Goal: Task Accomplishment & Management: Manage account settings

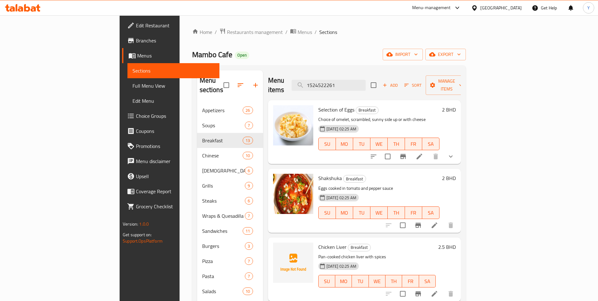
scroll to position [1, 0]
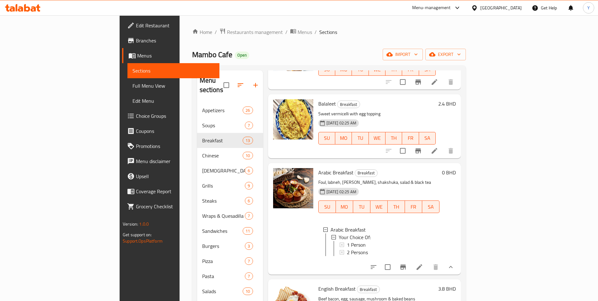
click at [136, 41] on span "Branches" at bounding box center [175, 41] width 78 height 8
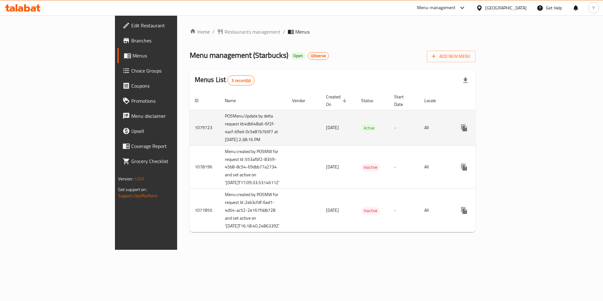
click at [513, 124] on icon "enhanced table" at bounding box center [509, 128] width 8 height 8
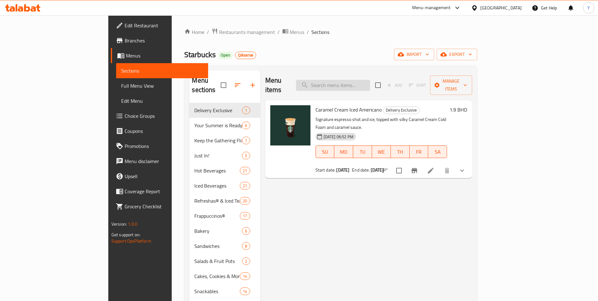
click at [370, 83] on input "search" at bounding box center [333, 85] width 74 height 11
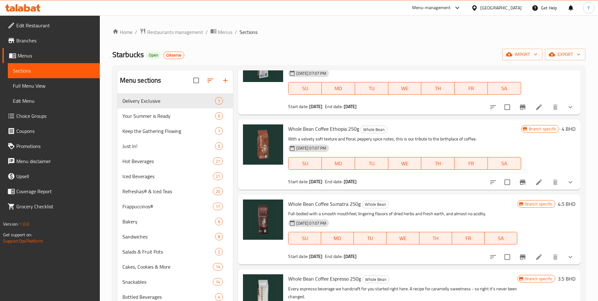
scroll to position [57, 0]
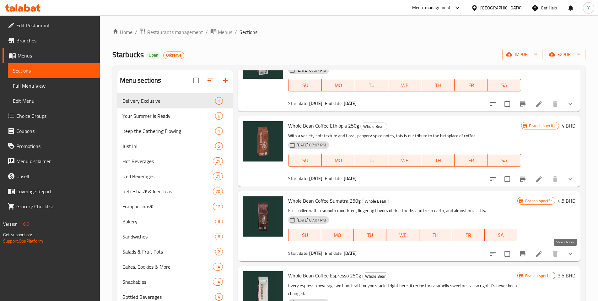
type input "whole bean"
click at [567, 256] on icon "show more" at bounding box center [571, 254] width 8 height 8
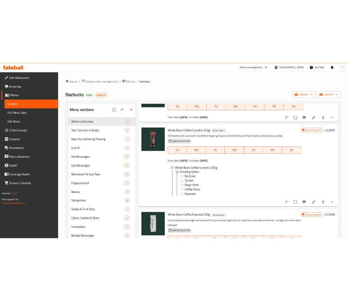
scroll to position [152, 0]
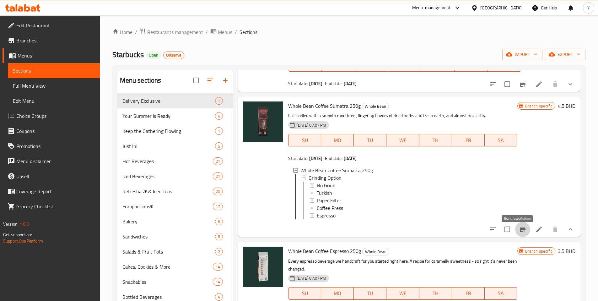
click at [520, 233] on icon "Branch-specific-item" at bounding box center [523, 229] width 8 height 8
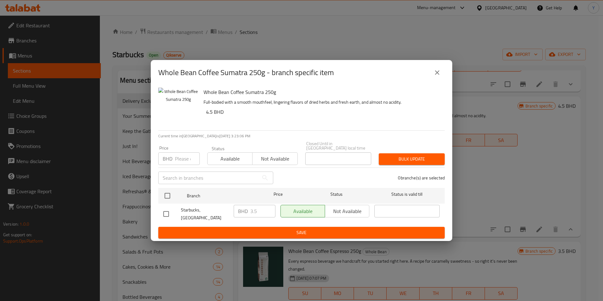
click at [165, 213] on input "checkbox" at bounding box center [165, 213] width 13 height 13
checkbox input "true"
click at [258, 208] on input "3.5" at bounding box center [262, 211] width 25 height 13
click at [252, 210] on input "3.5" at bounding box center [262, 211] width 25 height 13
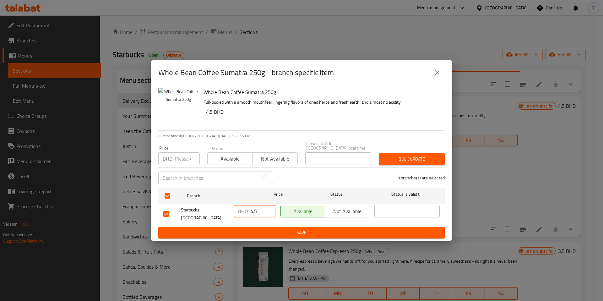
type input "4.5"
click at [252, 229] on span "Save" at bounding box center [301, 233] width 276 height 8
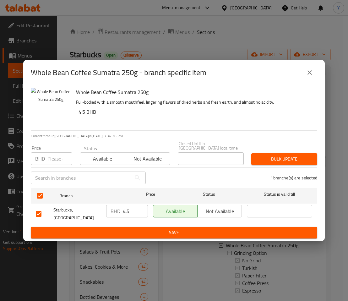
click at [309, 75] on icon "close" at bounding box center [309, 72] width 4 height 4
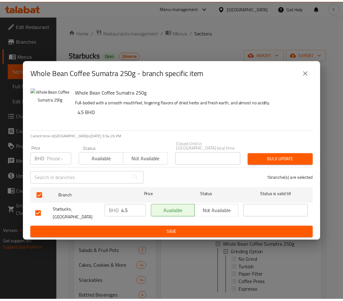
scroll to position [88, 0]
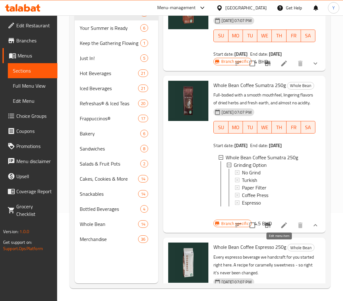
click at [281, 229] on icon at bounding box center [284, 225] width 8 height 8
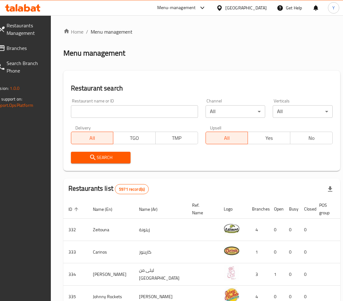
click at [120, 112] on input "search" at bounding box center [134, 111] width 127 height 13
paste input "c5373dd9-17e2-450a-b8c9-3fdce9b38800"
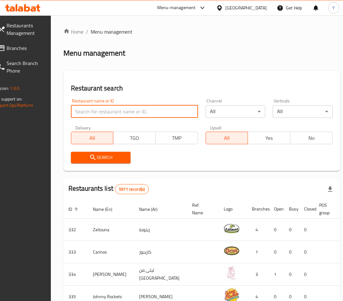
type input "c5373dd9-17e2-450a-b8c9-3fdce9b38800"
paste input "657026"
type input "657026"
click button "Search" at bounding box center [101, 158] width 60 height 12
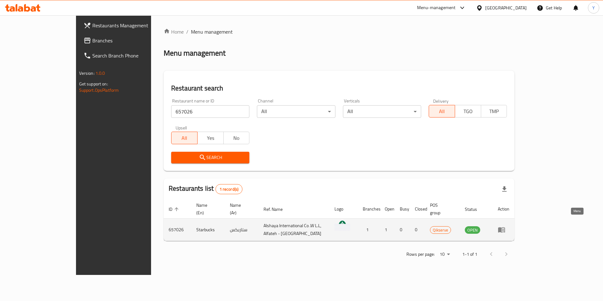
click at [347, 226] on icon "enhanced table" at bounding box center [502, 230] width 8 height 8
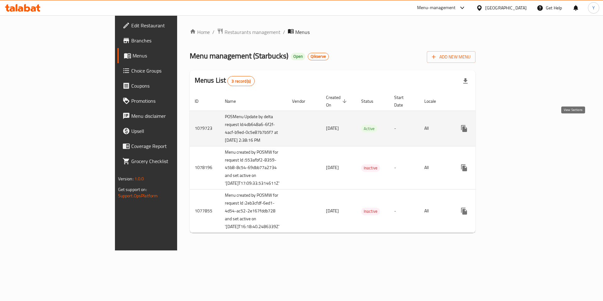
click at [347, 125] on icon "enhanced table" at bounding box center [509, 129] width 8 height 8
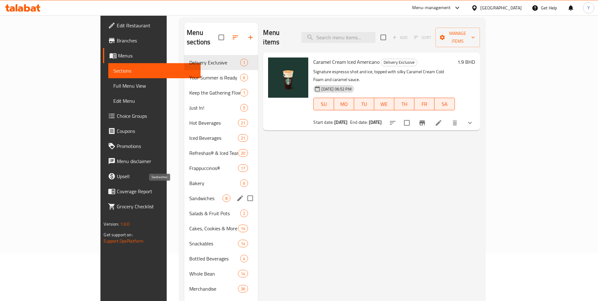
scroll to position [48, 0]
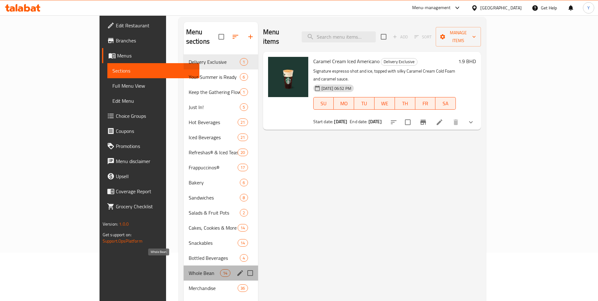
click at [189, 269] on span "Whole Bean" at bounding box center [205, 273] width 32 height 8
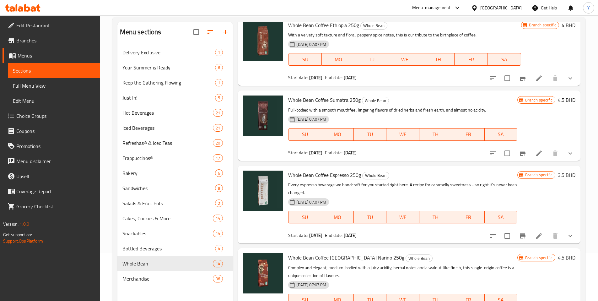
scroll to position [495, 0]
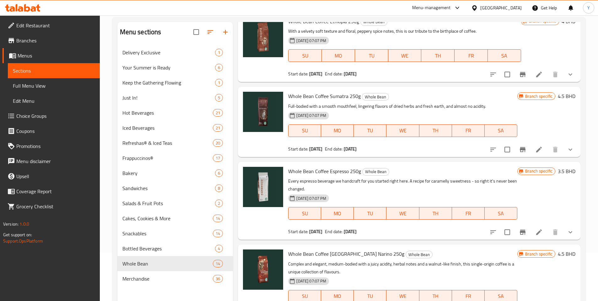
click at [347, 147] on icon at bounding box center [539, 150] width 8 height 8
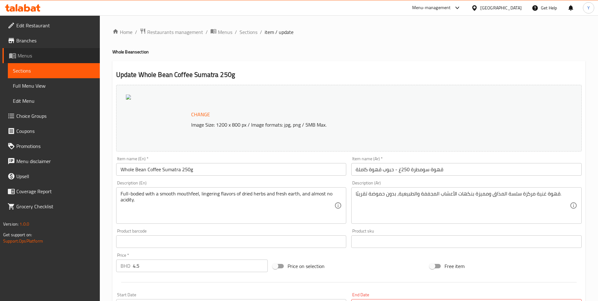
click at [38, 57] on span "Menus" at bounding box center [56, 56] width 77 height 8
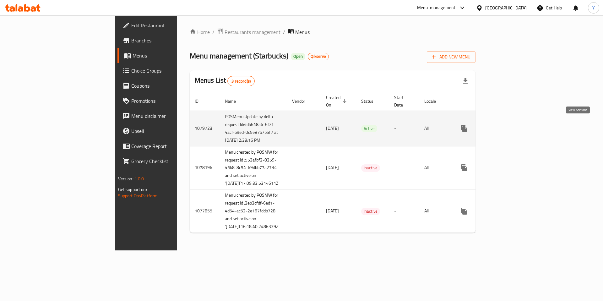
click at [347, 125] on icon "enhanced table" at bounding box center [509, 129] width 8 height 8
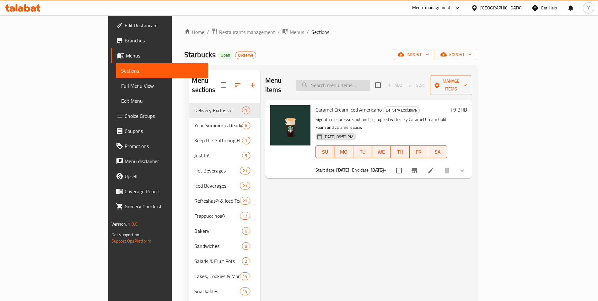
click at [347, 81] on input "search" at bounding box center [333, 85] width 74 height 11
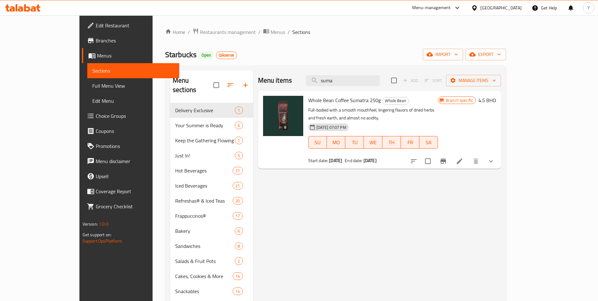
type input "suma"
click at [347, 157] on button "show more" at bounding box center [490, 160] width 15 height 15
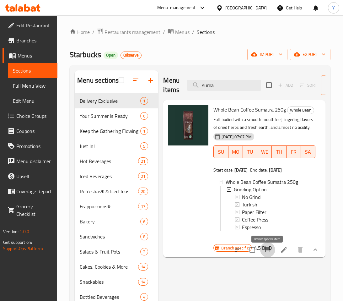
click at [267, 253] on icon "Branch-specific-item" at bounding box center [268, 250] width 8 height 8
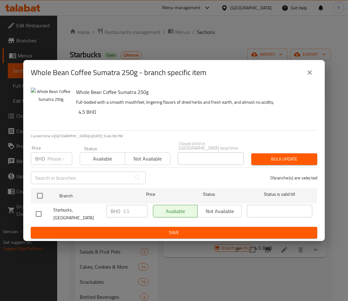
click at [121, 211] on div "BHD 3.5 ​" at bounding box center [127, 211] width 42 height 13
click at [35, 212] on input "checkbox" at bounding box center [38, 213] width 13 height 13
checkbox input "true"
drag, startPoint x: 131, startPoint y: 211, endPoint x: 122, endPoint y: 212, distance: 9.1
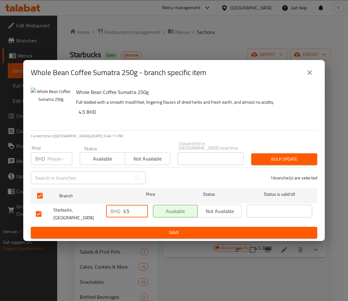
click at [122, 212] on div "BHD 3.5 ​" at bounding box center [127, 211] width 42 height 13
type input "4.5"
click at [125, 210] on input "4.5" at bounding box center [135, 211] width 25 height 13
click at [174, 229] on span "Save" at bounding box center [174, 233] width 276 height 8
click at [37, 212] on input "checkbox" at bounding box center [38, 213] width 13 height 13
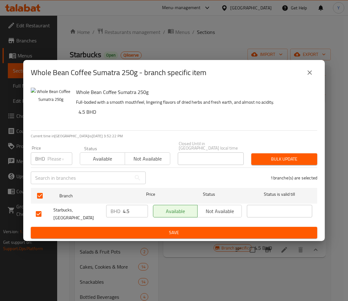
checkbox input "false"
click at [41, 211] on input "checkbox" at bounding box center [38, 213] width 13 height 13
checkbox input "true"
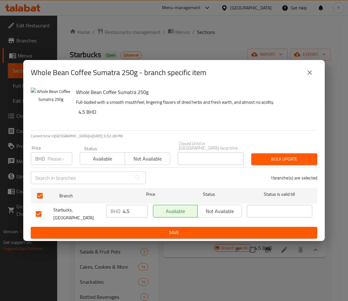
click at [41, 211] on input "checkbox" at bounding box center [38, 213] width 13 height 13
checkbox input "false"
click at [41, 211] on input "checkbox" at bounding box center [38, 213] width 13 height 13
checkbox input "true"
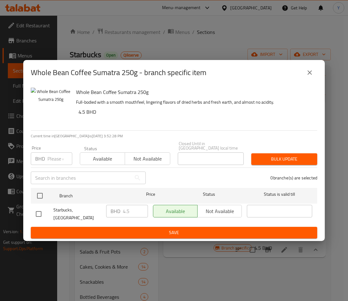
checkbox input "true"
click at [41, 211] on input "checkbox" at bounding box center [38, 213] width 13 height 13
checkbox input "false"
click at [37, 213] on input "checkbox" at bounding box center [38, 213] width 13 height 13
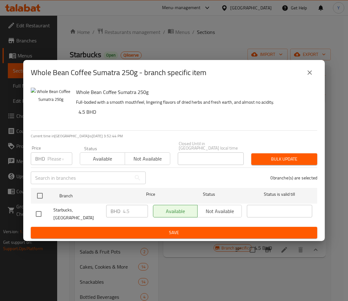
checkbox input "true"
click at [246, 229] on span "Save" at bounding box center [174, 233] width 276 height 8
